Goal: Check status

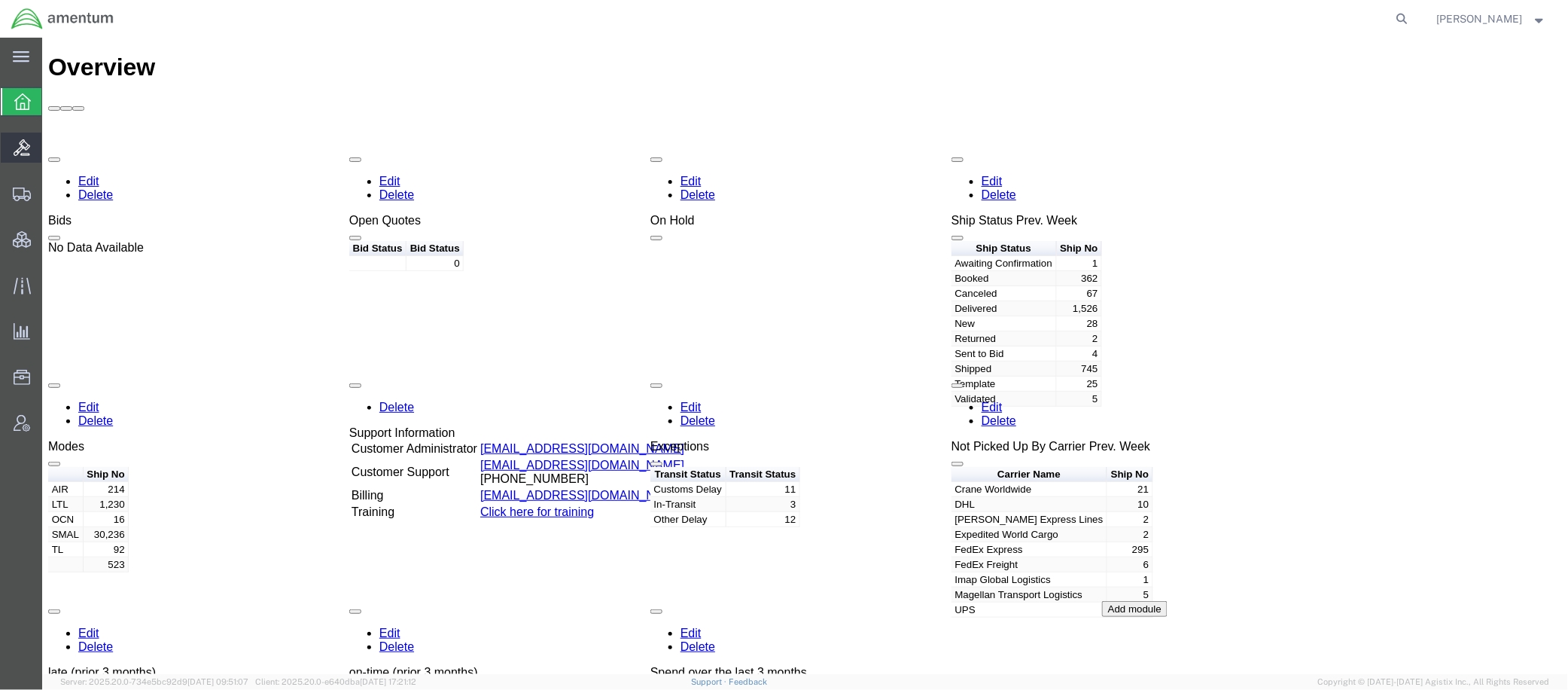
click at [52, 149] on span "Bids" at bounding box center [46, 148] width 10 height 30
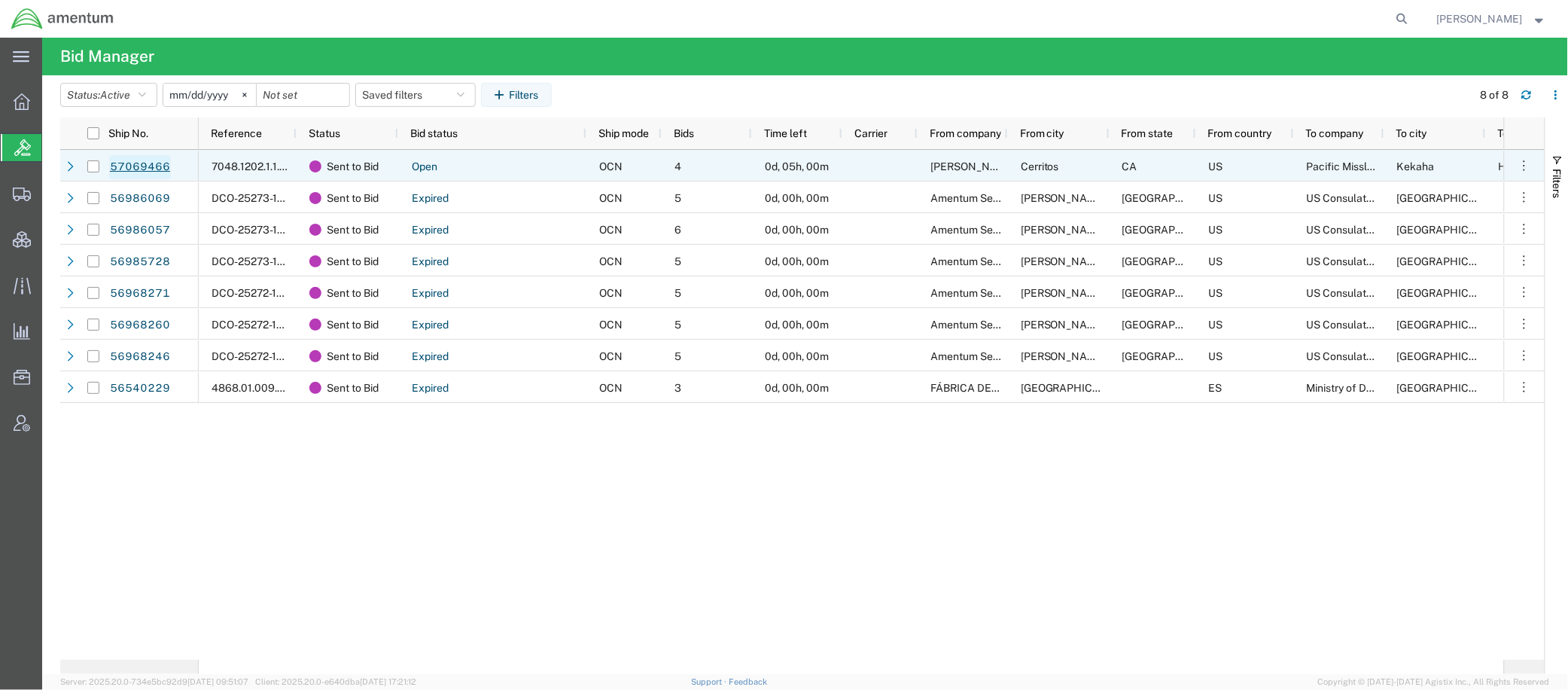
click at [168, 162] on link "57069466" at bounding box center [140, 167] width 62 height 24
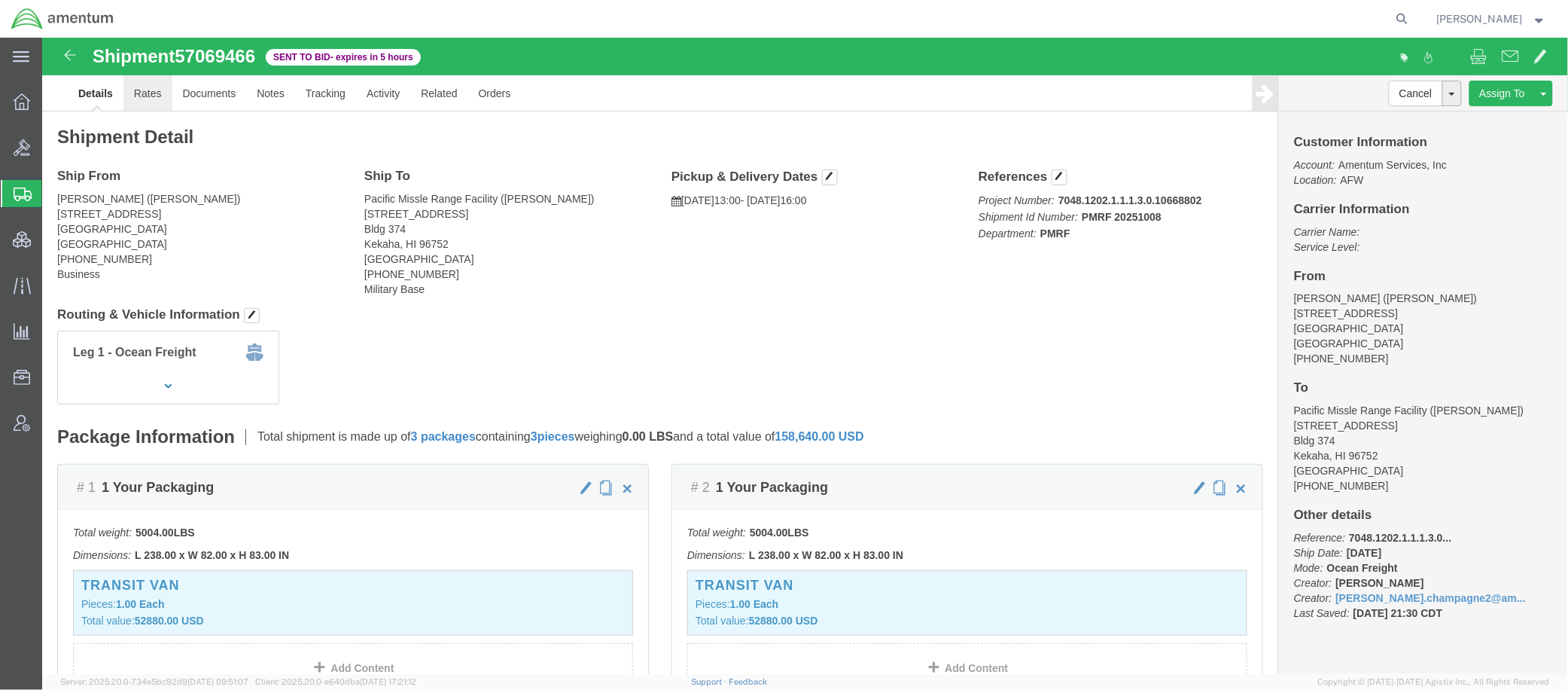
click link "Rates"
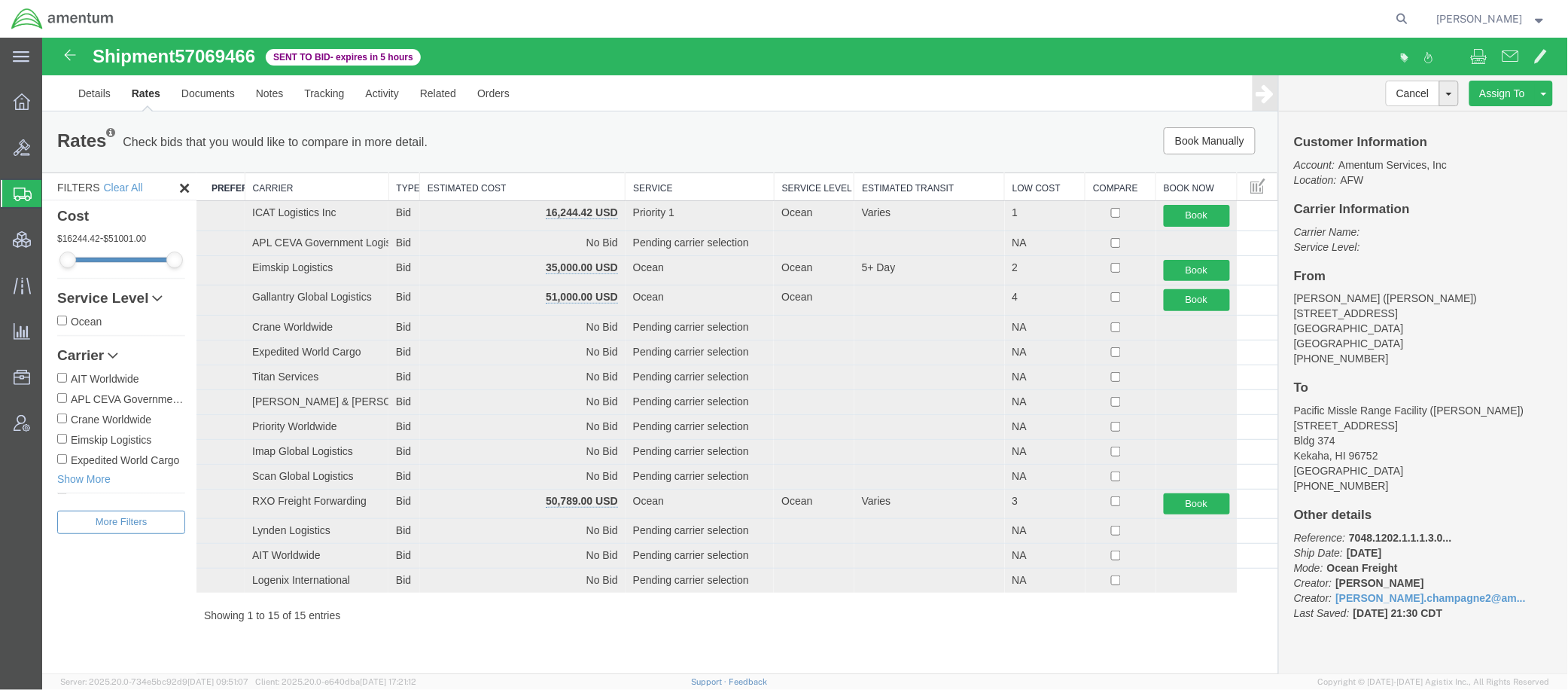
click at [512, 180] on th "Estimated Cost" at bounding box center [522, 186] width 205 height 28
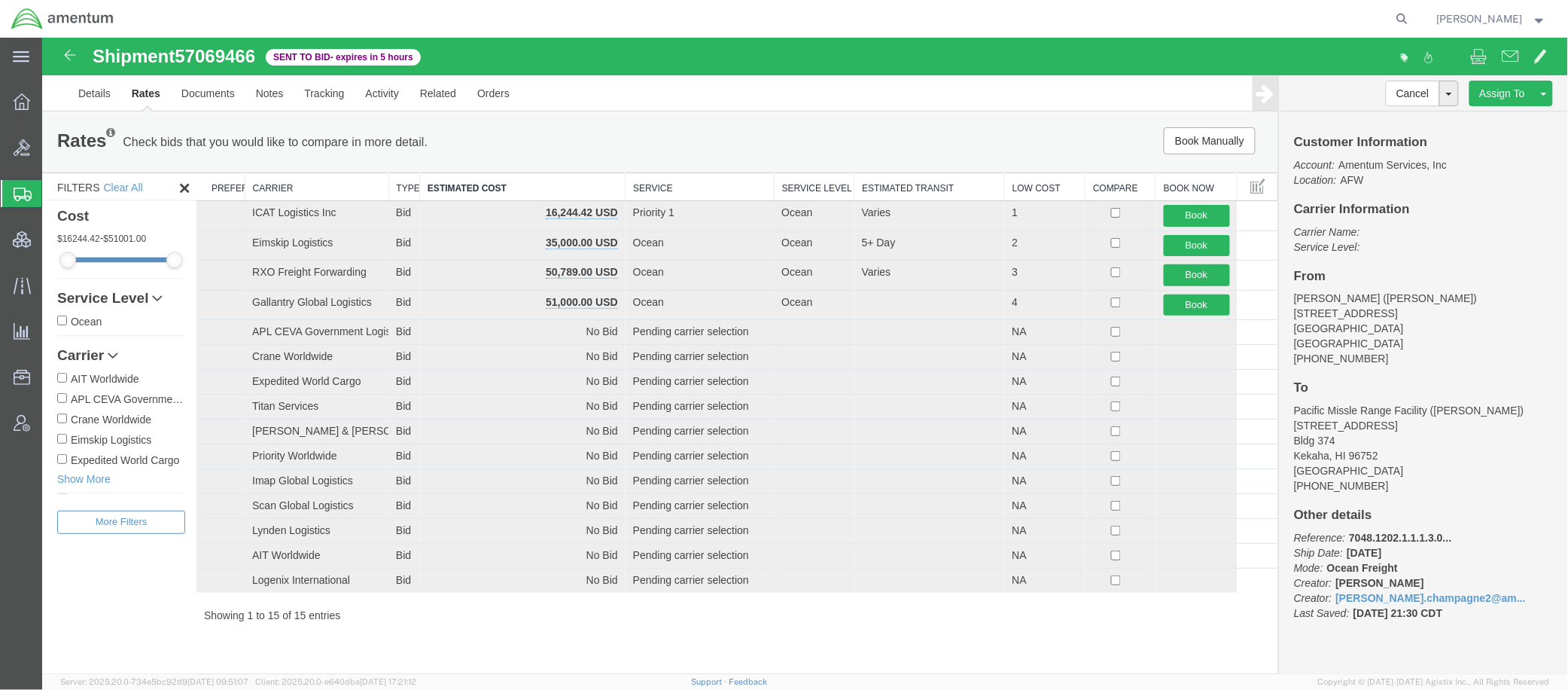
drag, startPoint x: 441, startPoint y: 51, endPoint x: 95, endPoint y: 48, distance: 346.0
click at [95, 48] on div "Shipment 57069466 15 of 15 Sent to Bid - expires in 5 hours" at bounding box center [423, 60] width 761 height 28
click at [1476, 62] on span at bounding box center [1478, 55] width 17 height 18
click at [507, 645] on div "Shipment 57069466 15 of 15 Sent to Bid - expires in 5 hours Details Rates Docum…" at bounding box center [804, 355] width 1526 height 636
